Goal: Information Seeking & Learning: Learn about a topic

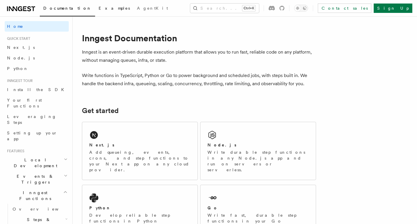
click at [99, 9] on span "Examples" at bounding box center [114, 8] width 31 height 5
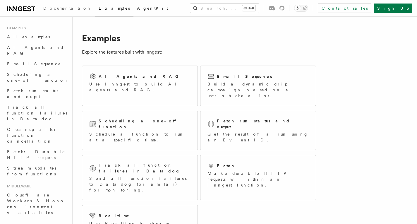
click at [137, 9] on span "AgentKit" at bounding box center [152, 8] width 31 height 5
click at [61, 8] on span "Documentation" at bounding box center [67, 8] width 48 height 5
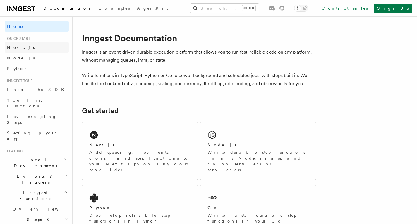
click at [30, 49] on link "Next.js" at bounding box center [37, 47] width 64 height 11
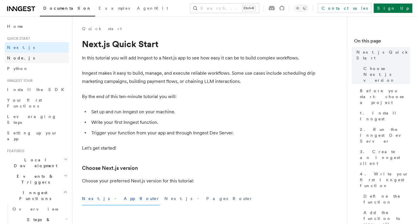
click at [30, 57] on link "Node.js" at bounding box center [37, 58] width 64 height 11
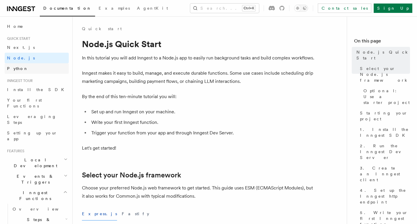
click at [34, 71] on link "Python" at bounding box center [37, 68] width 64 height 11
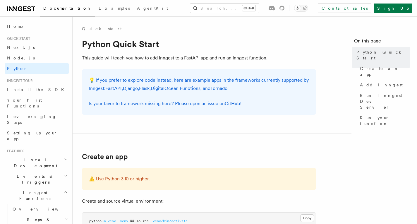
click at [37, 84] on li "Inngest tour Install the SDK Your first Functions Leveraging Steps Setting up y…" at bounding box center [37, 110] width 64 height 65
click at [38, 93] on link "Install the SDK" at bounding box center [37, 89] width 64 height 11
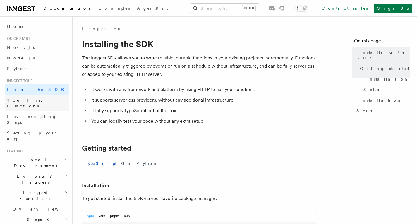
click at [37, 99] on span "Your first Functions" at bounding box center [24, 103] width 35 height 11
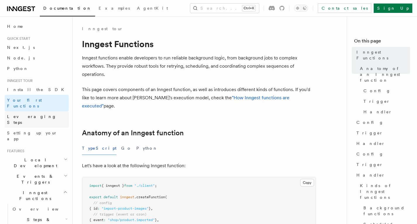
click at [36, 114] on span "Leveraging Steps" at bounding box center [31, 119] width 49 height 11
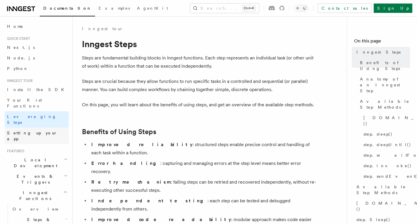
click at [39, 130] on span "Setting up your app" at bounding box center [32, 135] width 50 height 11
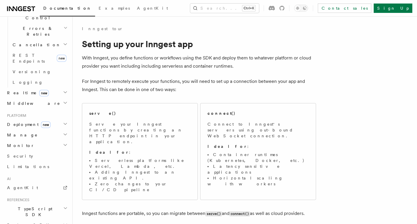
scroll to position [256, 0]
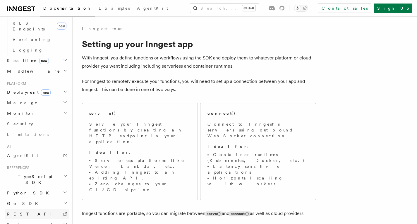
click at [27, 208] on link "REST API" at bounding box center [37, 213] width 64 height 11
click at [23, 190] on span "Python SDK" at bounding box center [29, 193] width 48 height 6
click at [15, 201] on span "Introduction" at bounding box center [34, 203] width 42 height 5
